Goal: Task Accomplishment & Management: Manage account settings

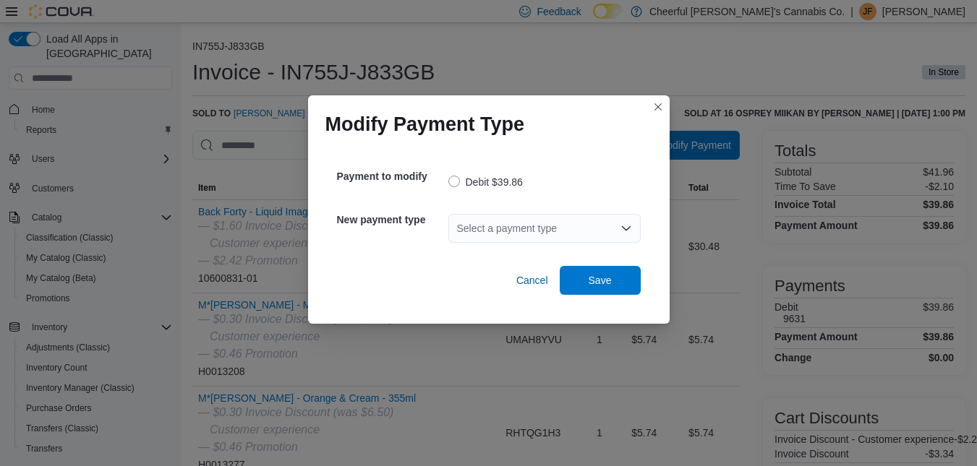
click at [554, 224] on div "Select a payment type" at bounding box center [544, 228] width 192 height 29
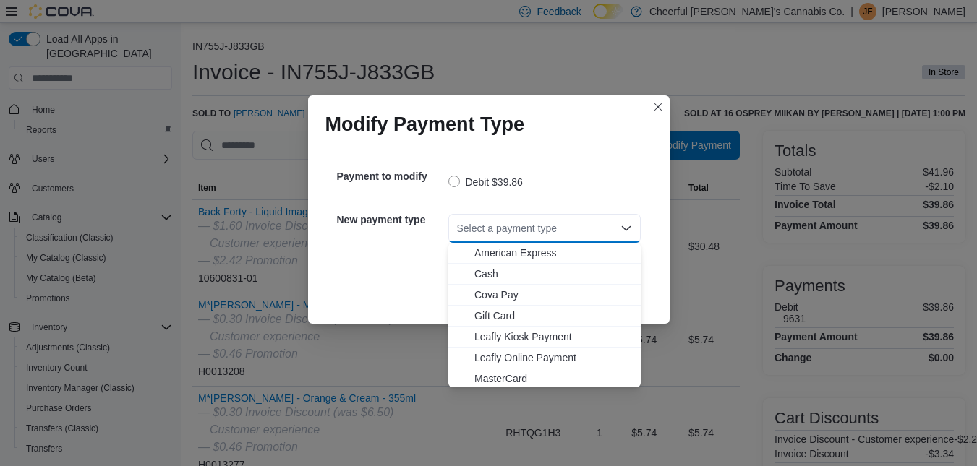
scroll to position [65, 0]
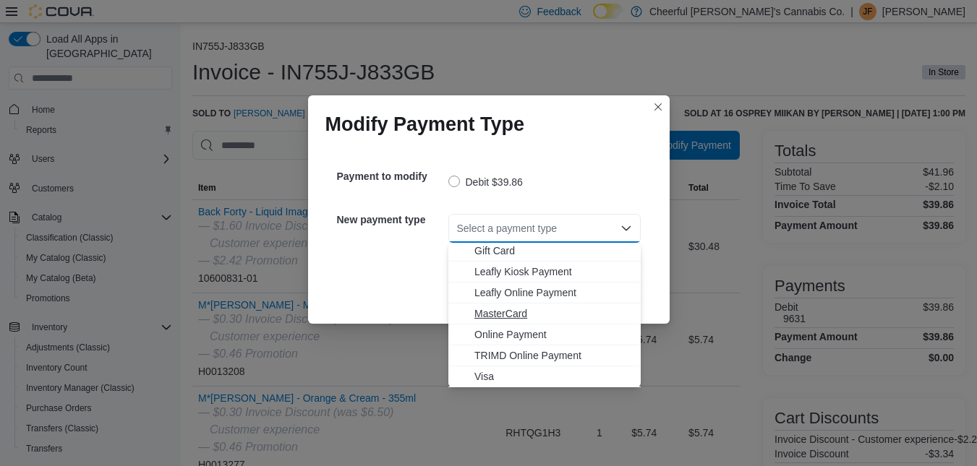
click at [536, 308] on span "MasterCard" at bounding box center [553, 314] width 158 height 14
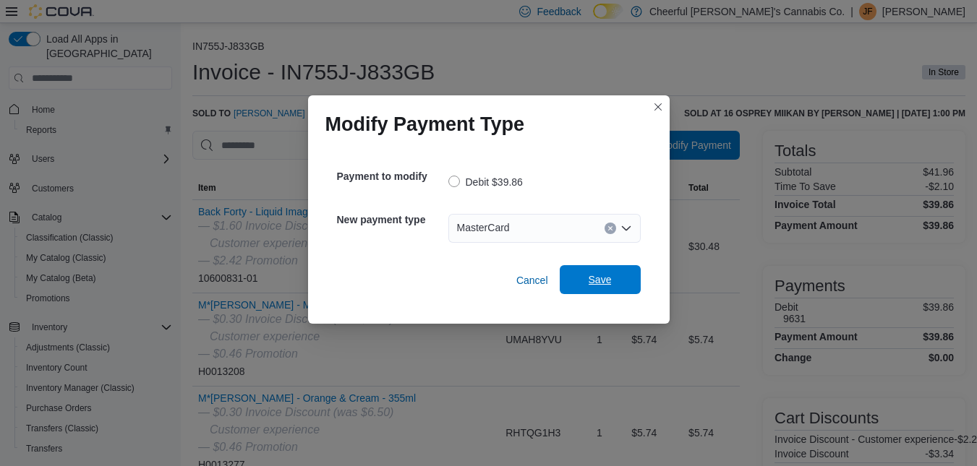
click at [583, 286] on span "Save" at bounding box center [600, 279] width 64 height 29
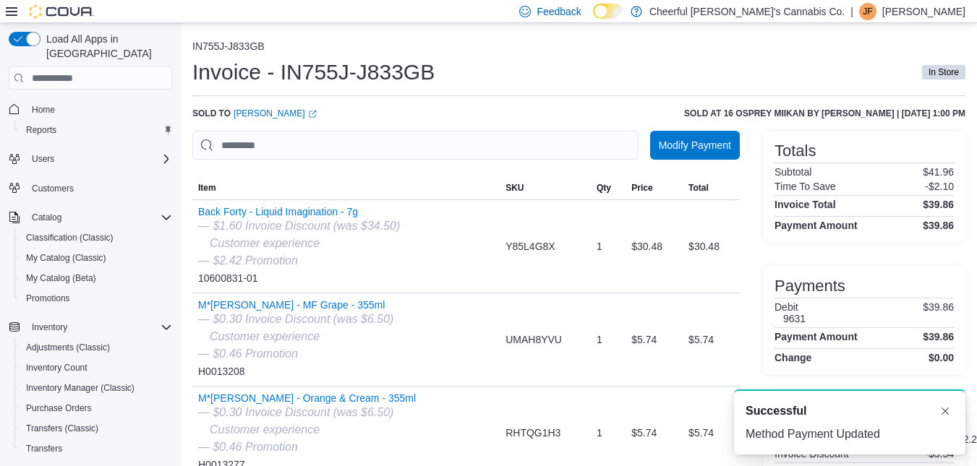
scroll to position [0, 0]
